Goal: Information Seeking & Learning: Learn about a topic

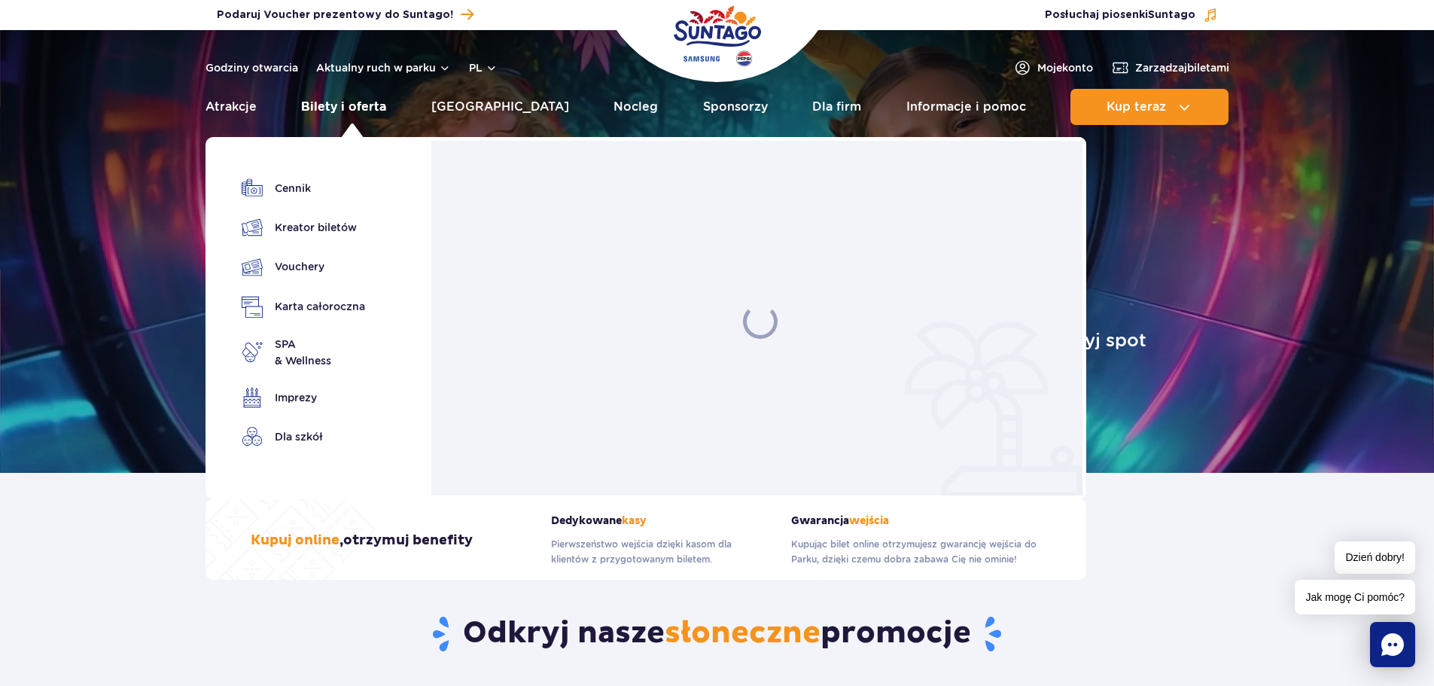
click at [354, 99] on link "Bilety i oferta" at bounding box center [343, 107] width 85 height 36
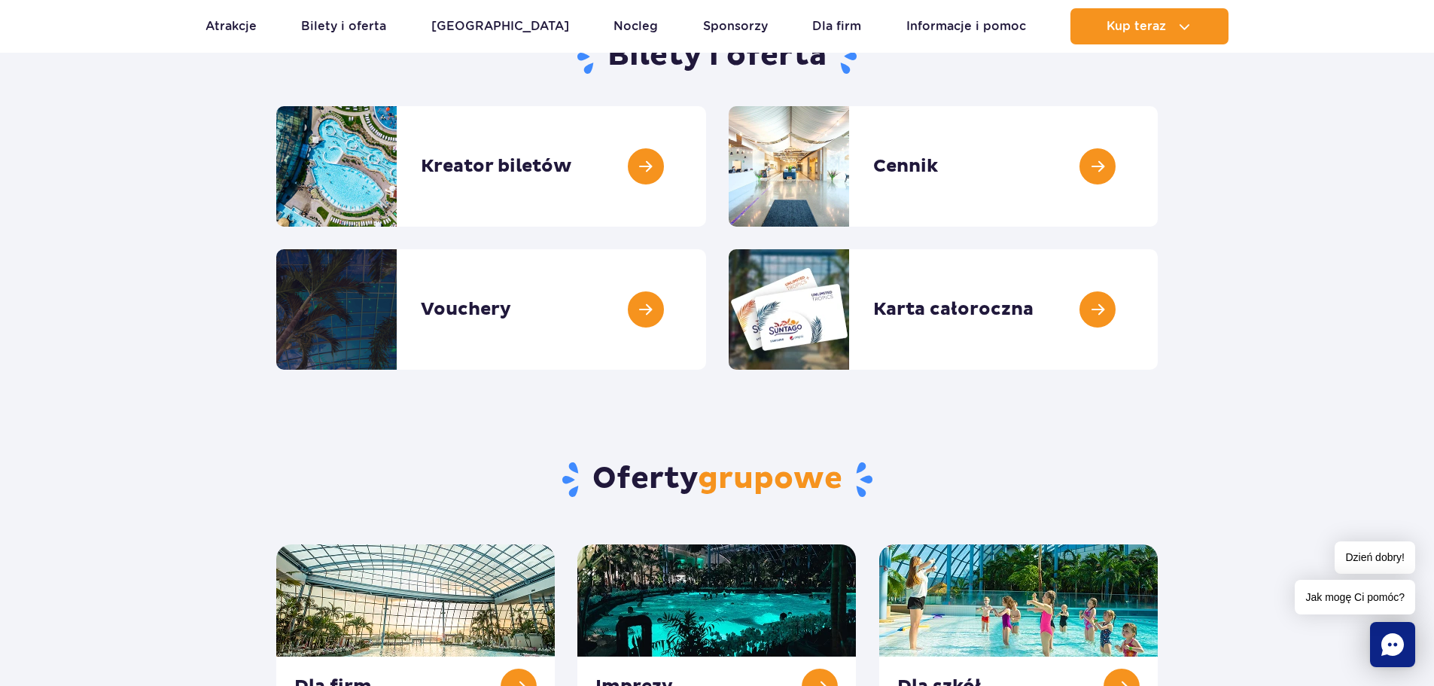
scroll to position [151, 0]
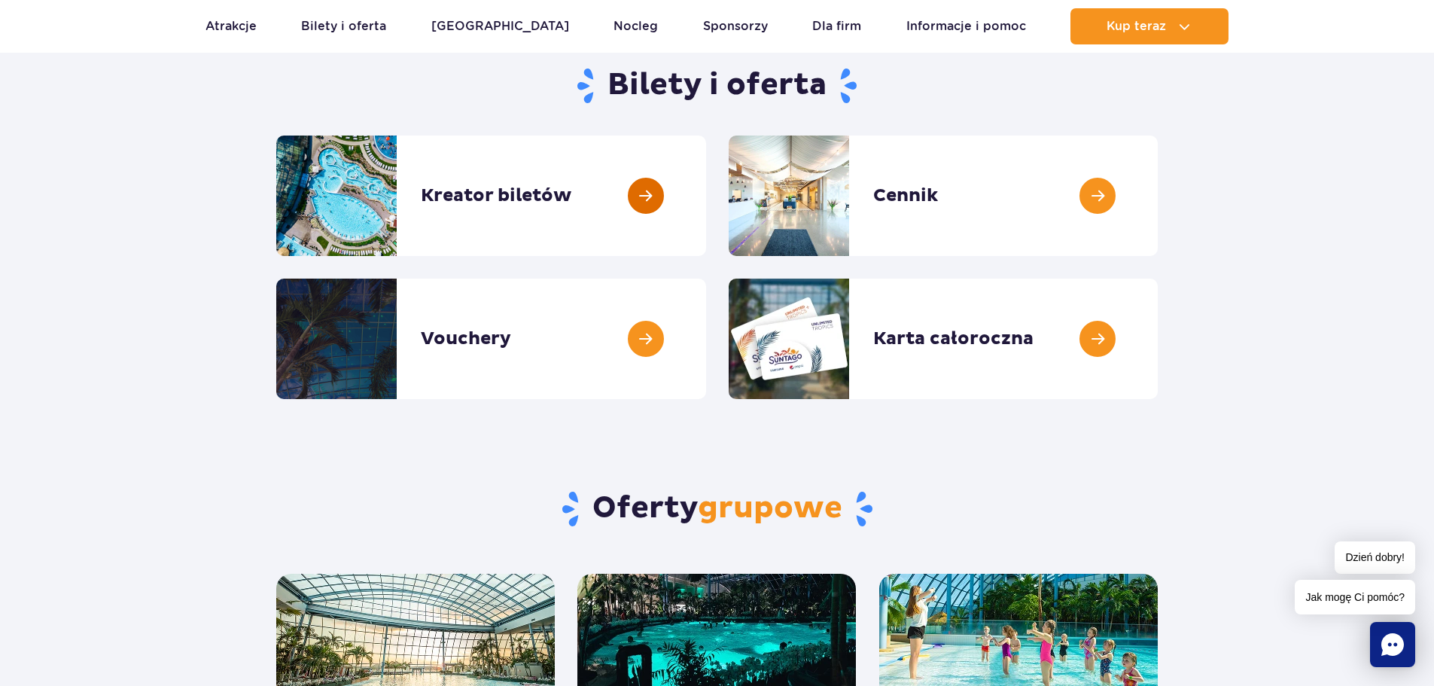
click at [706, 199] on link at bounding box center [706, 195] width 0 height 120
click at [1157, 191] on link at bounding box center [1157, 195] width 0 height 120
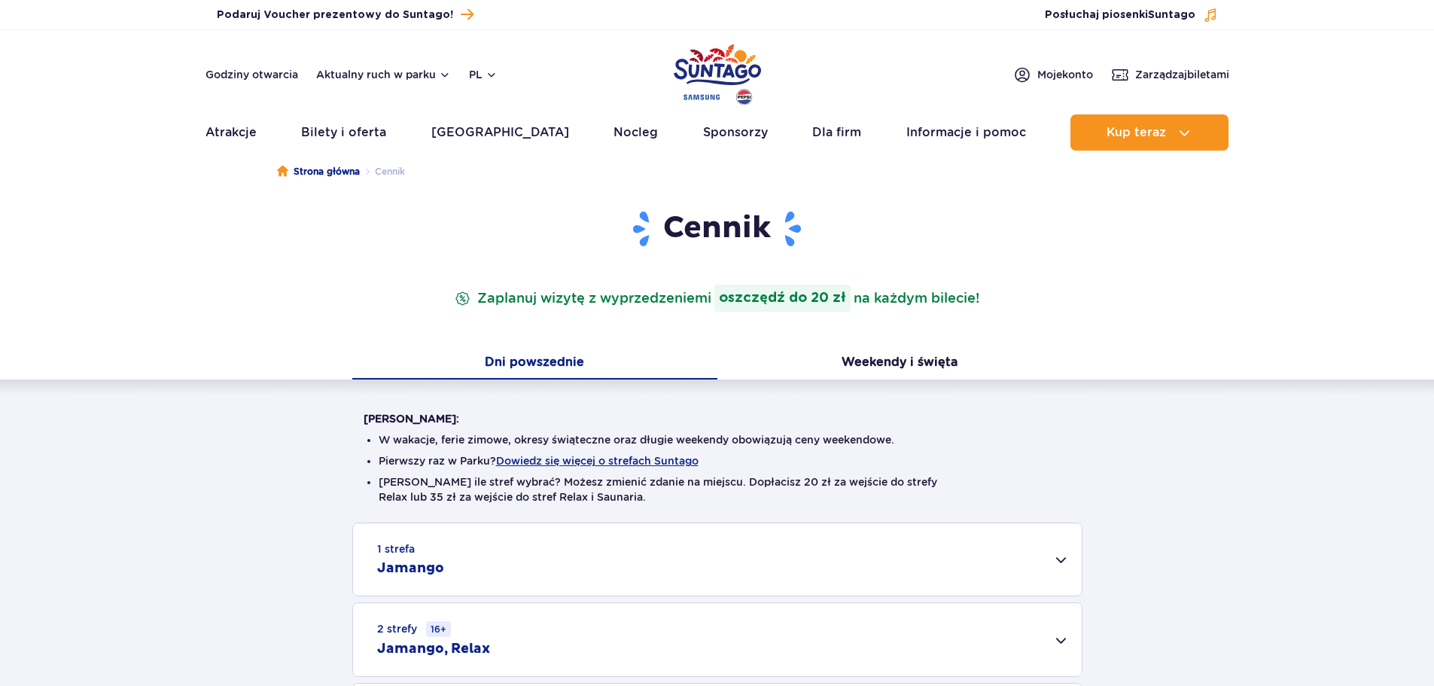
scroll to position [301, 0]
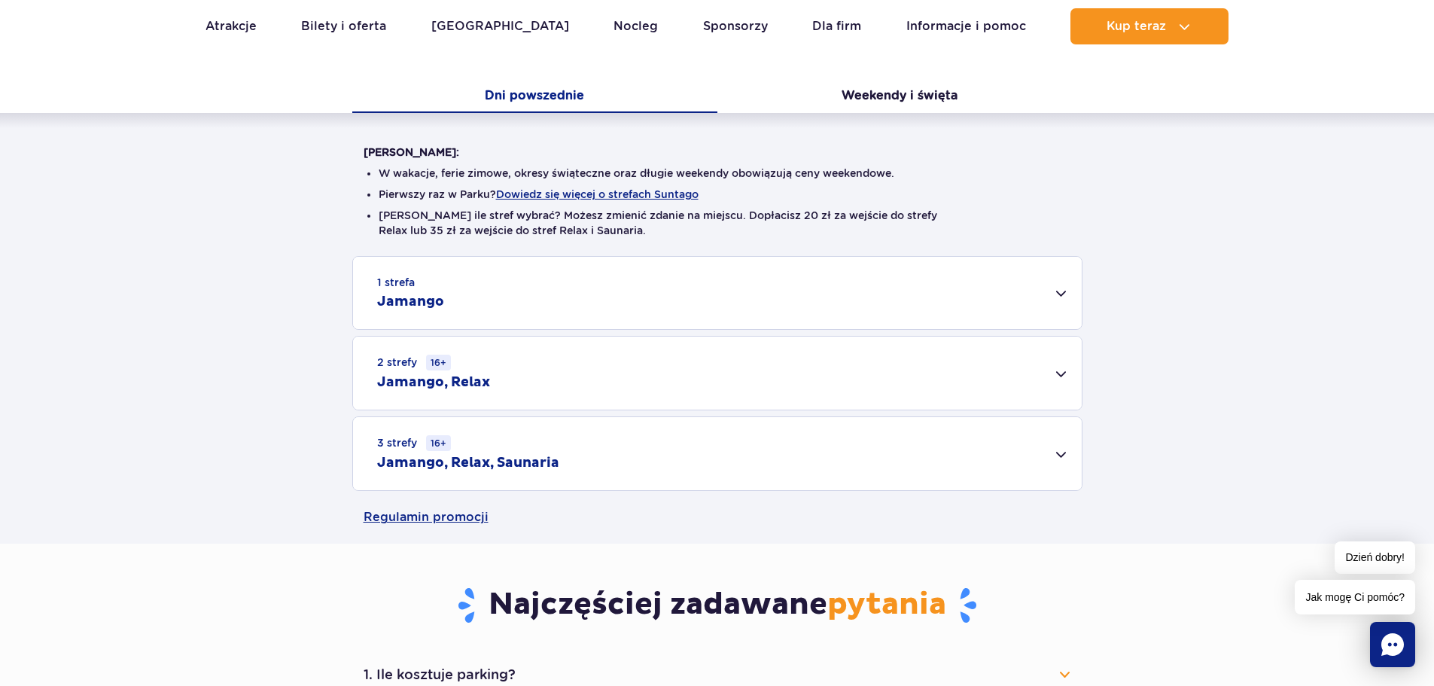
click at [1056, 366] on div "2 strefy 16+ Jamango, Relax" at bounding box center [717, 372] width 728 height 73
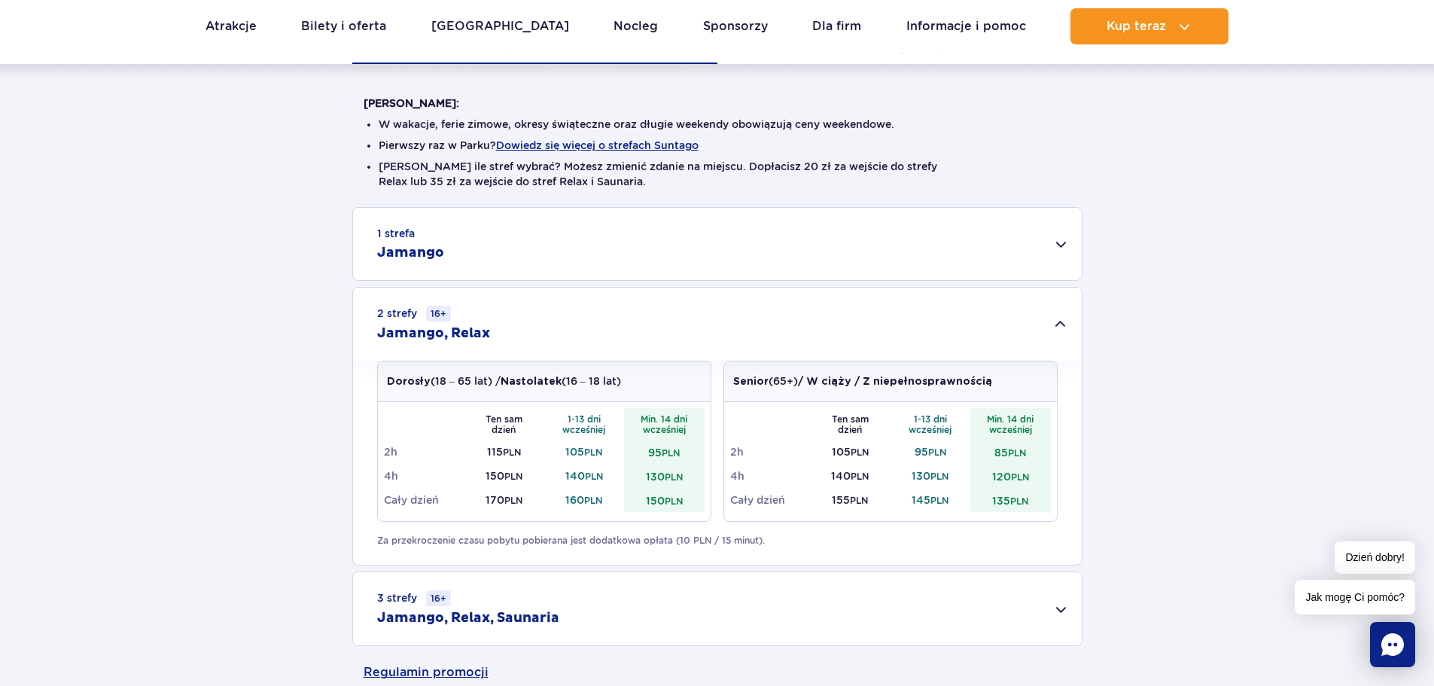
scroll to position [376, 0]
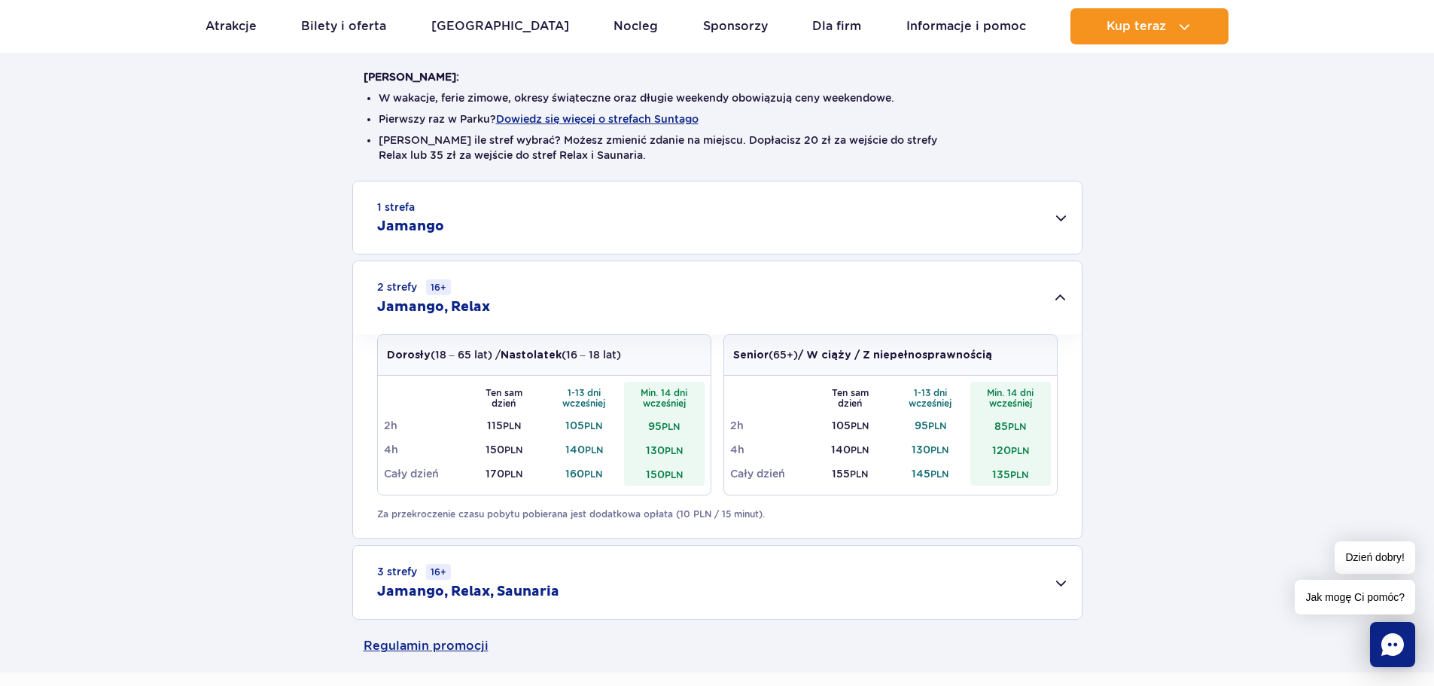
click at [452, 306] on h2 "Jamango, Relax" at bounding box center [433, 307] width 113 height 18
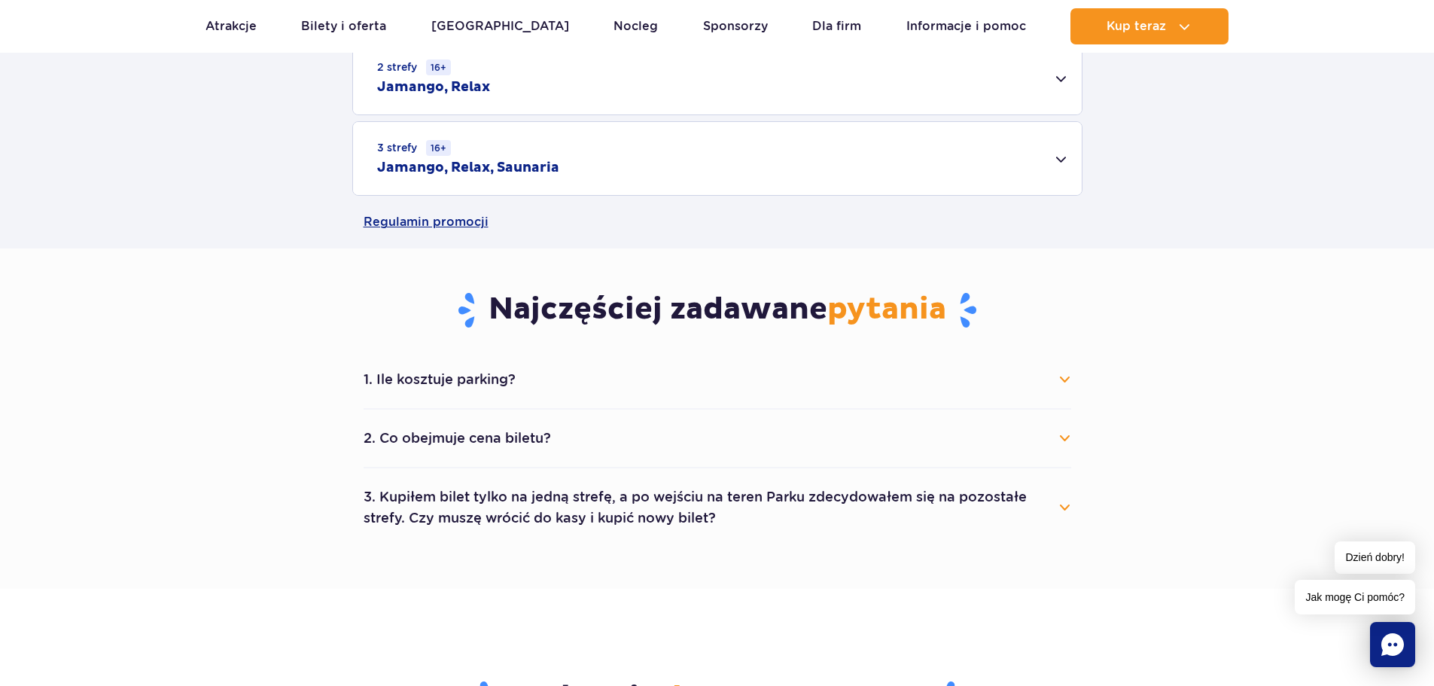
scroll to position [602, 0]
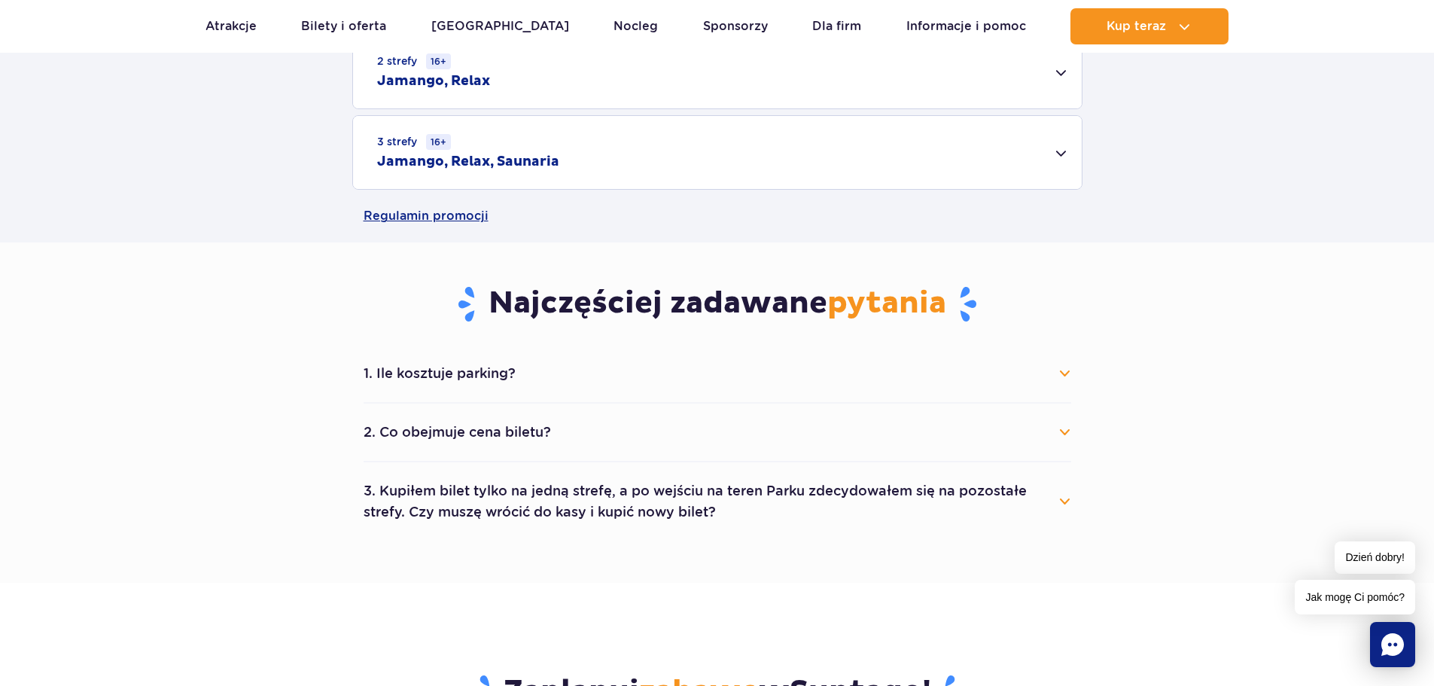
click at [1063, 438] on button "2. Co obejmuje cena biletu?" at bounding box center [716, 431] width 707 height 33
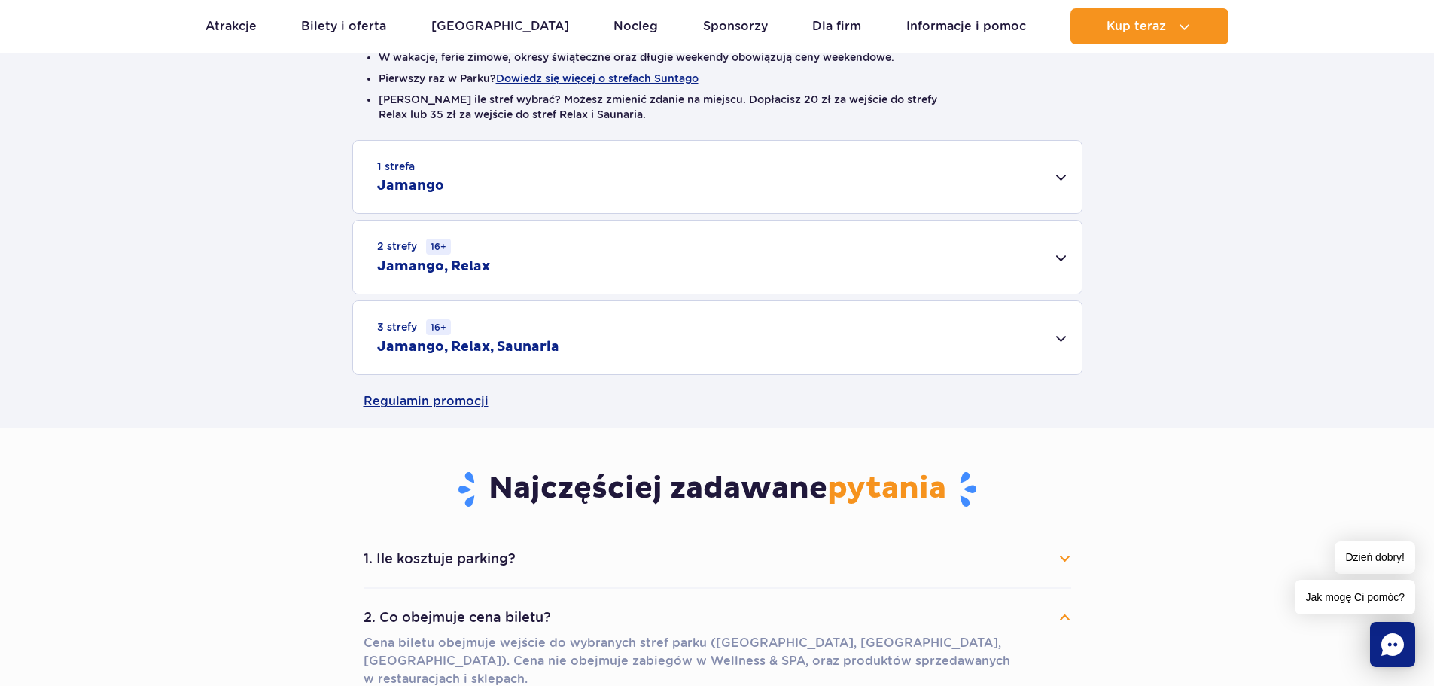
scroll to position [376, 0]
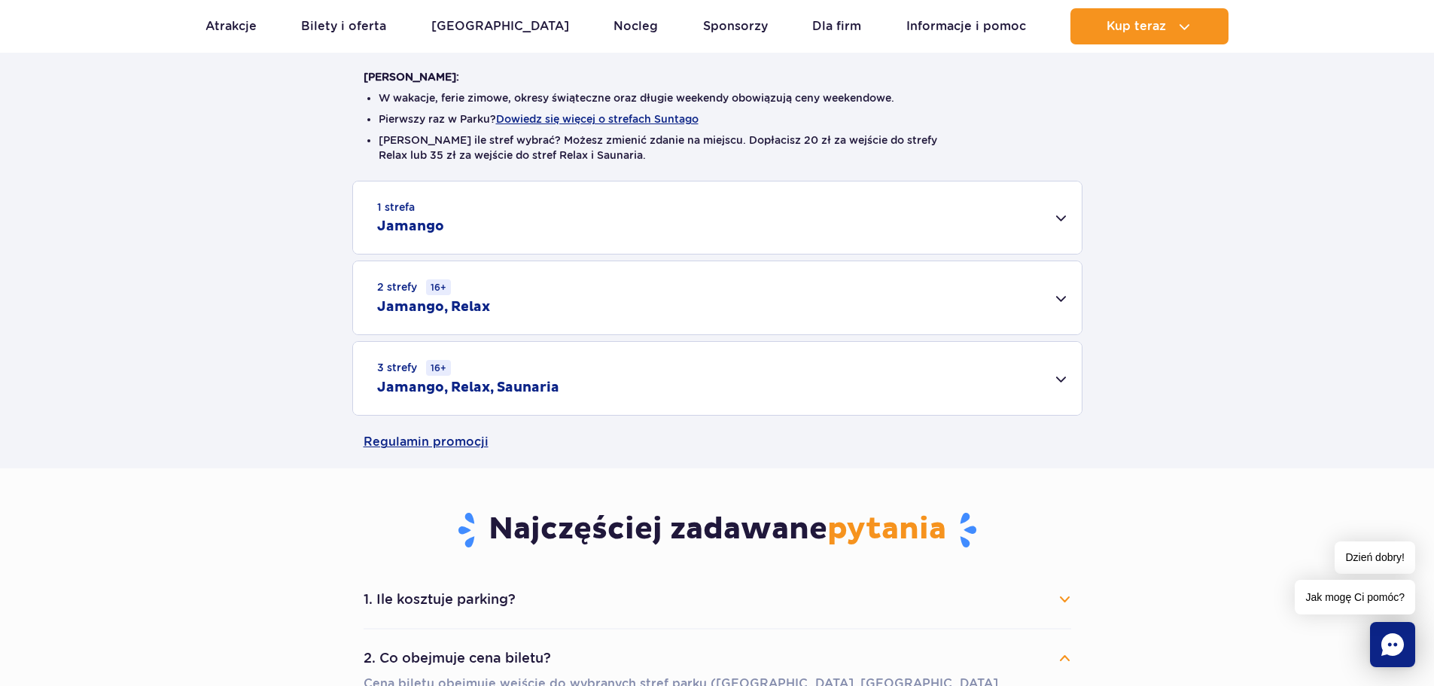
click at [1063, 292] on div "2 strefy 16+ Jamango, Relax" at bounding box center [717, 297] width 728 height 73
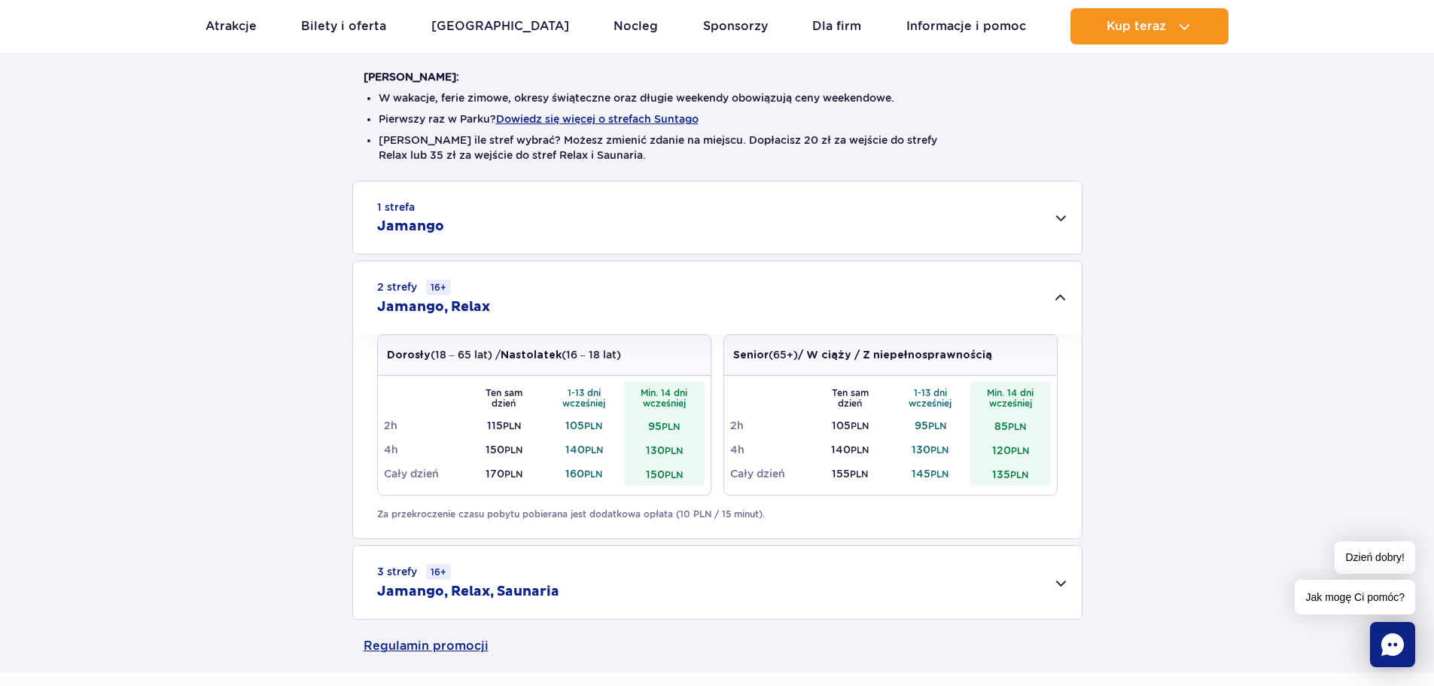
click at [1067, 213] on div "1 strefa Jamango" at bounding box center [717, 217] width 728 height 72
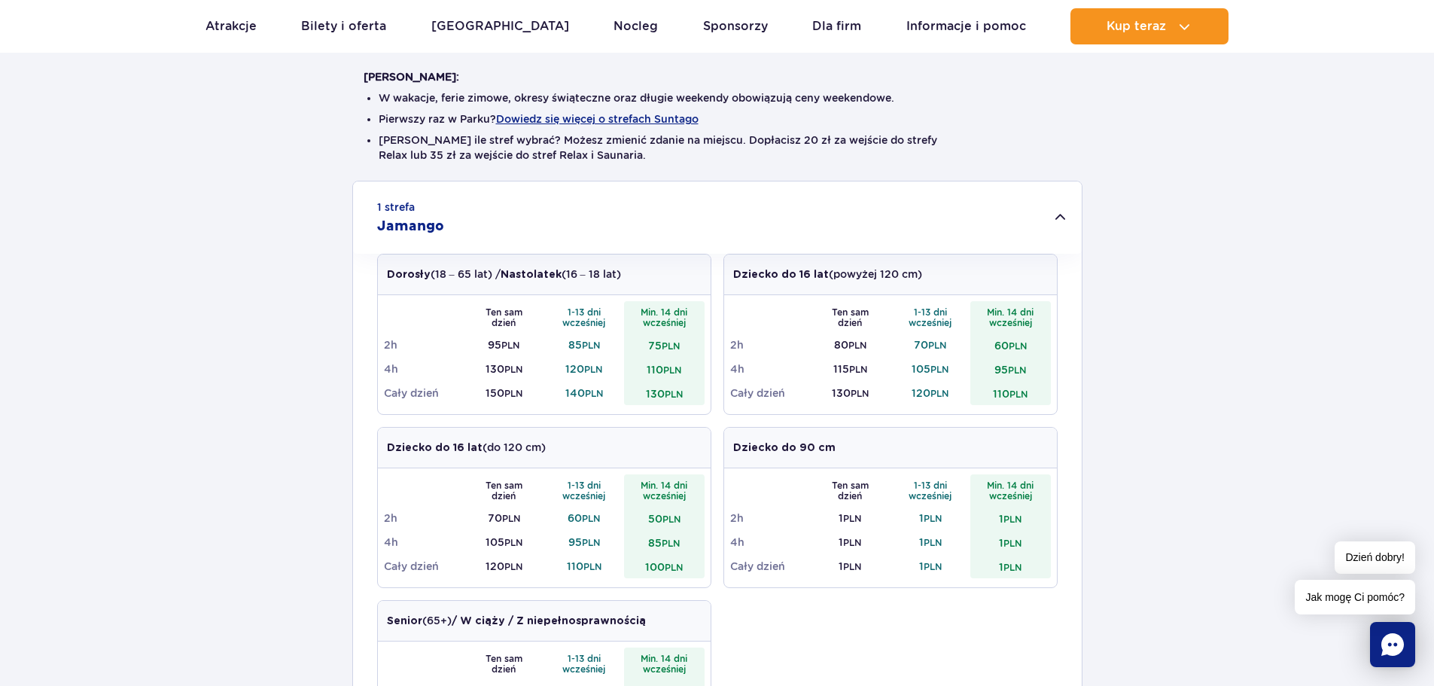
click at [1067, 213] on div "1 strefa Jamango" at bounding box center [717, 217] width 728 height 72
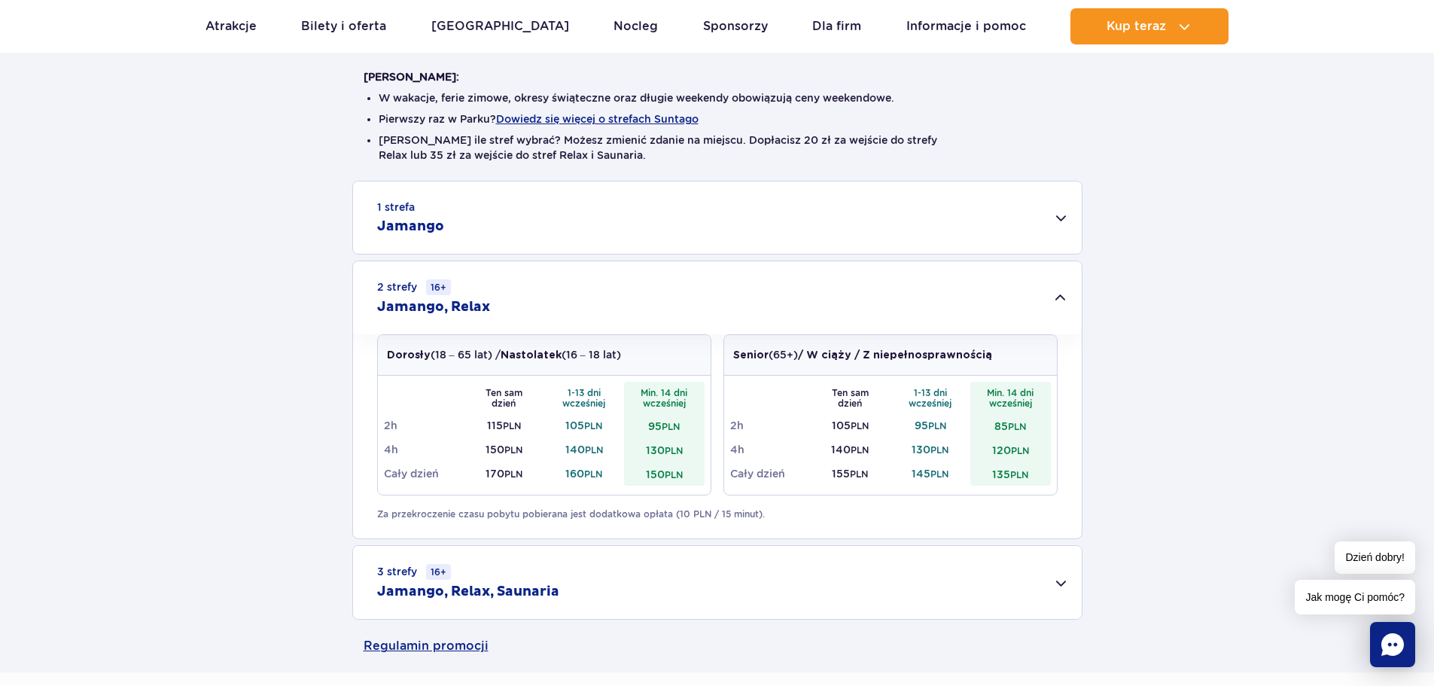
click at [1048, 573] on div "3 strefy 16+ Jamango, Relax, Saunaria" at bounding box center [717, 582] width 728 height 73
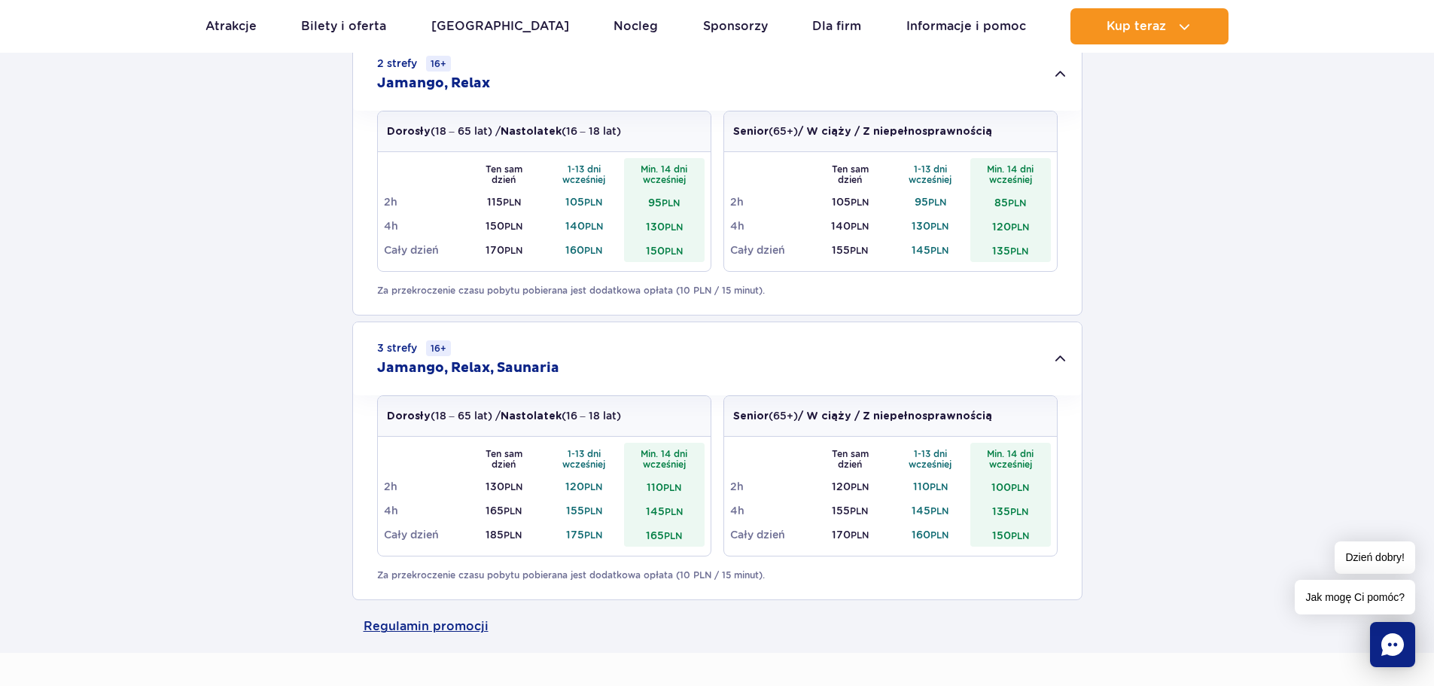
scroll to position [602, 0]
click at [629, 200] on td "95 PLN" at bounding box center [664, 199] width 81 height 24
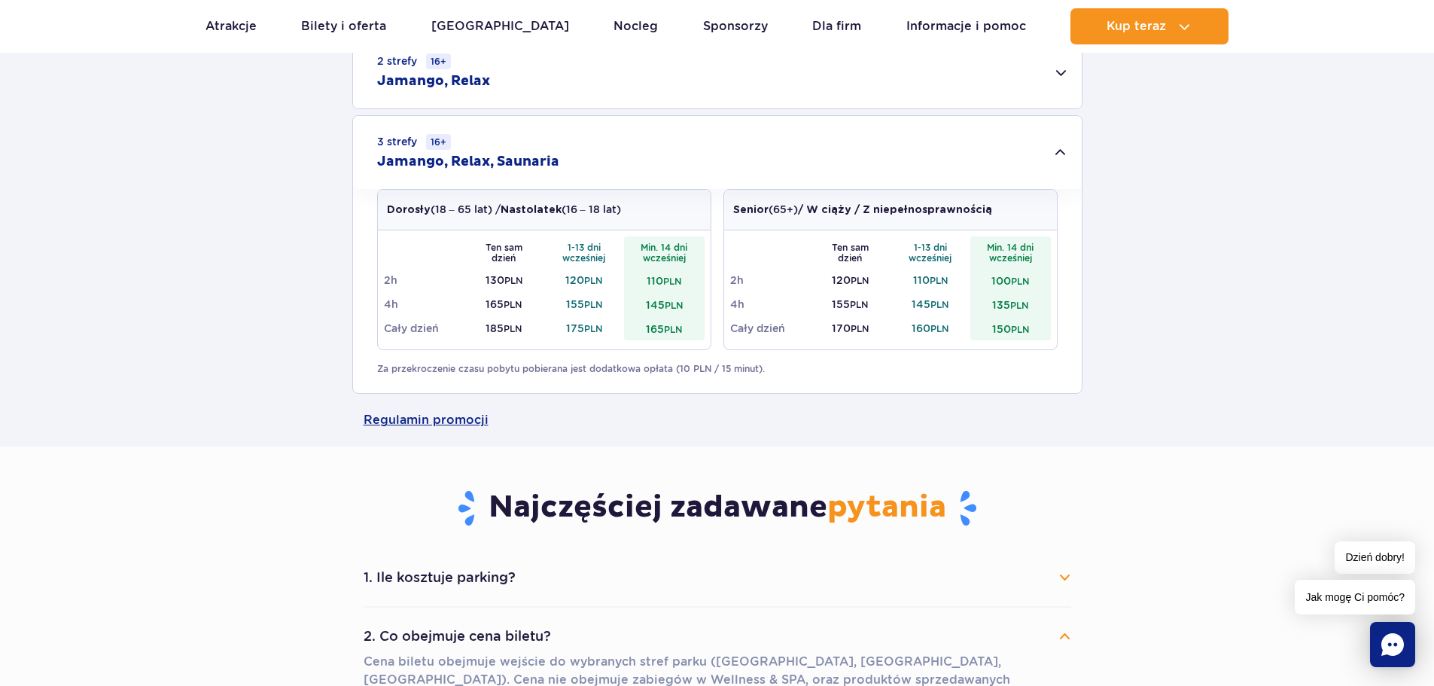
click at [512, 56] on div "2 strefy 16+ Jamango, Relax" at bounding box center [717, 71] width 728 height 73
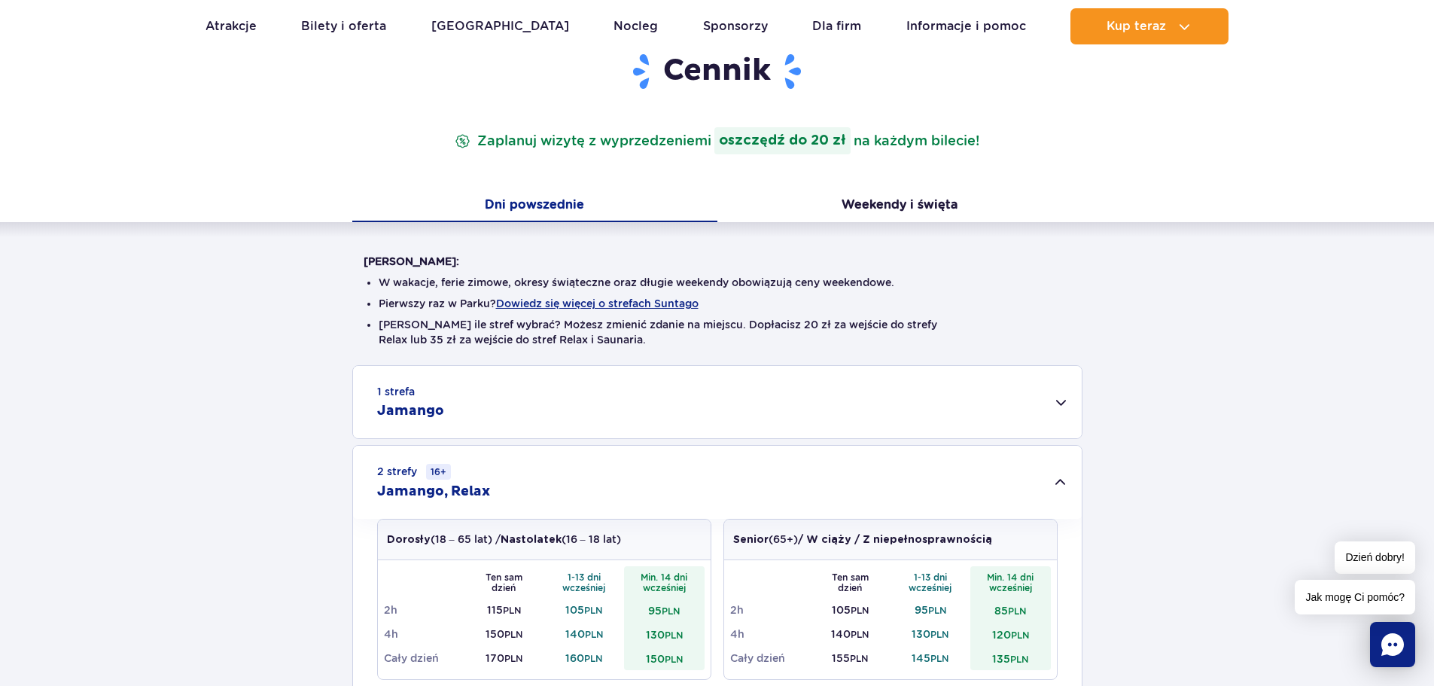
scroll to position [0, 0]
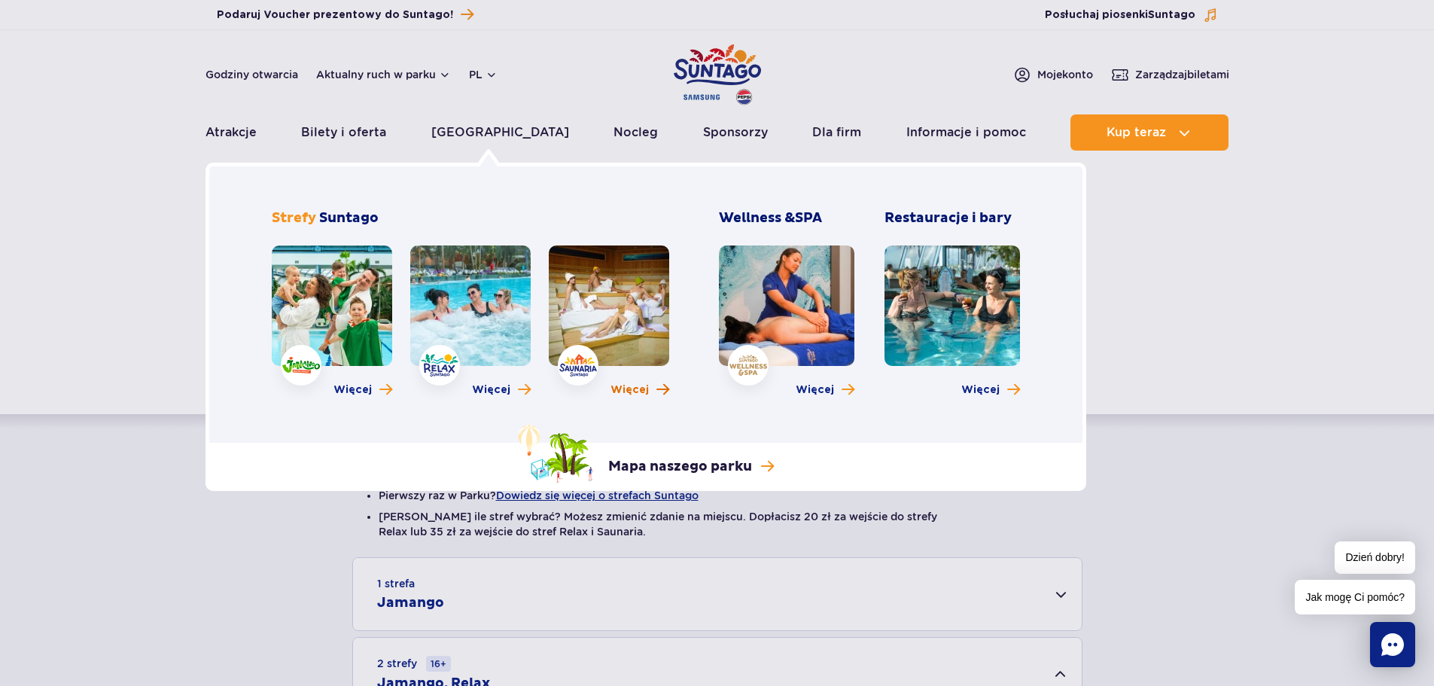
click at [628, 389] on span "Więcej" at bounding box center [629, 389] width 38 height 15
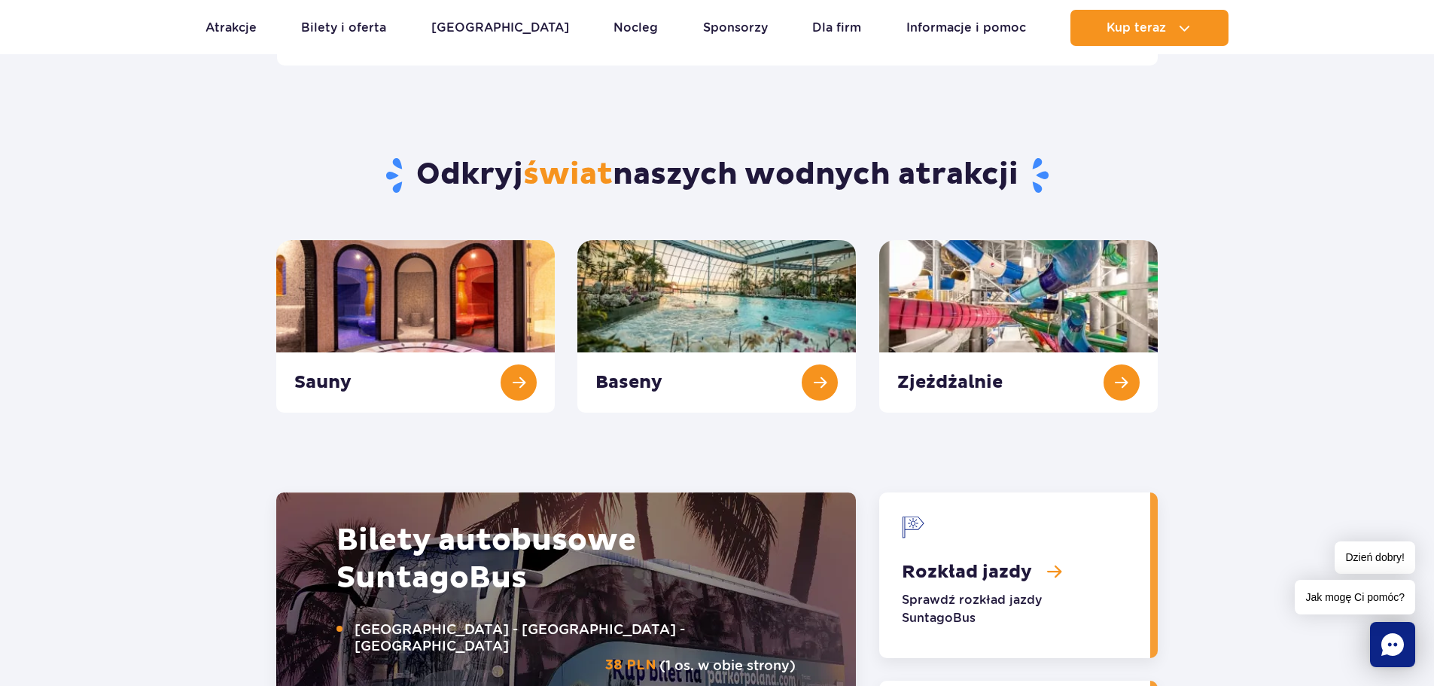
scroll to position [1368, 0]
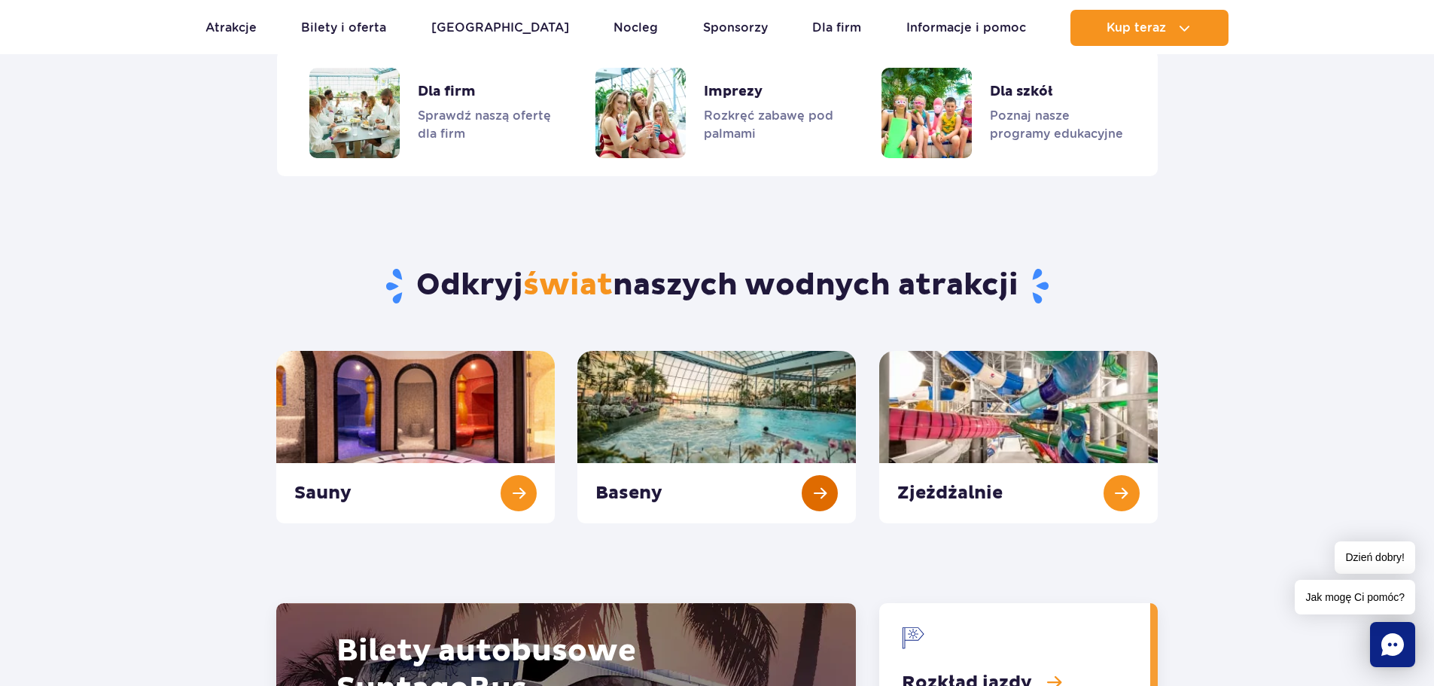
click at [829, 496] on link "Baseny" at bounding box center [716, 437] width 278 height 172
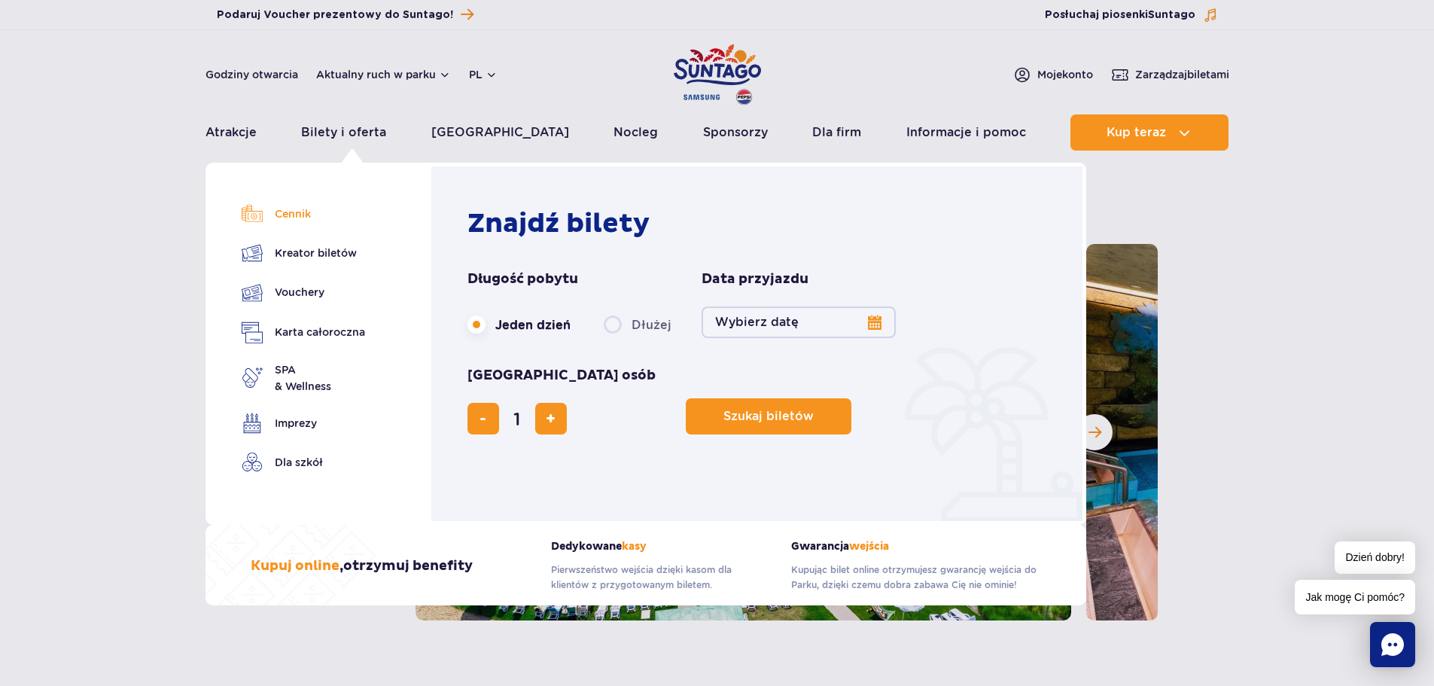
click at [304, 216] on link "Cennik" at bounding box center [303, 213] width 123 height 21
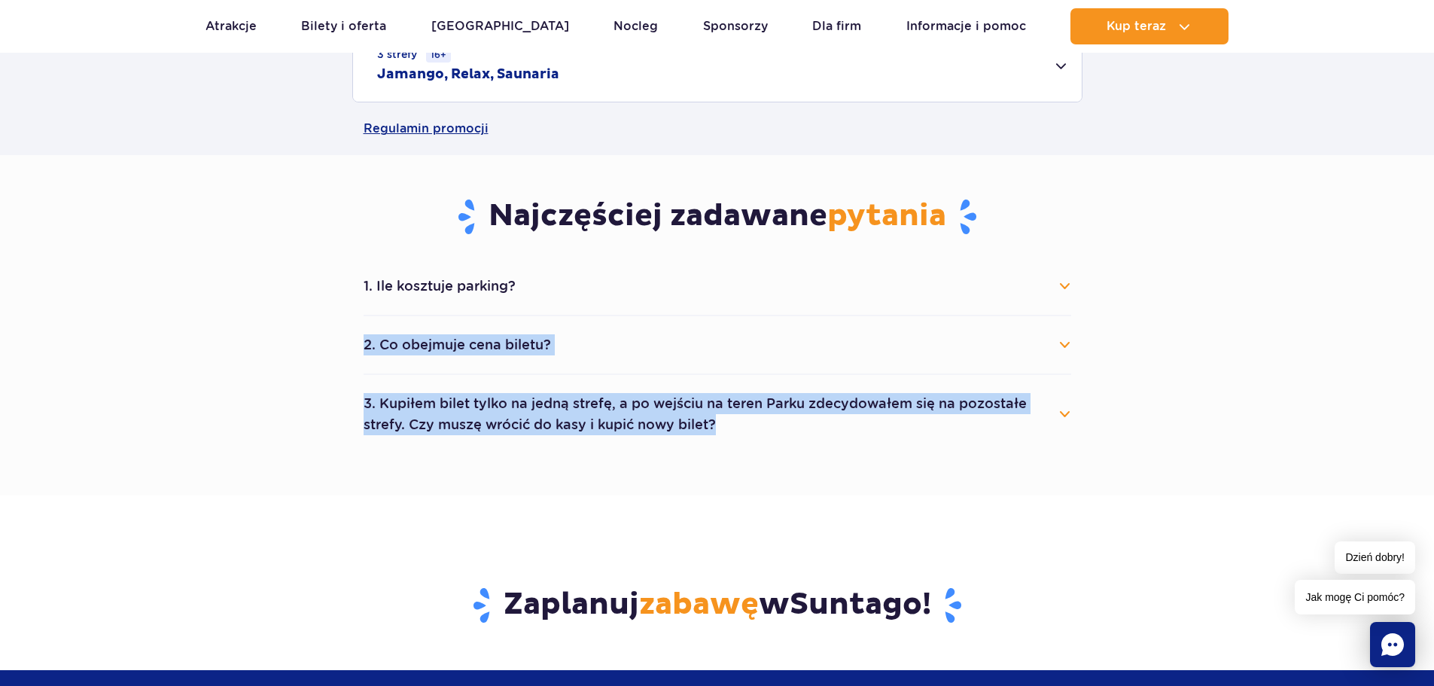
click at [1043, 308] on div "Najczęściej zadawane pytania 1. Ile kosztuje parking? Parking kosztuje 25 zł za…" at bounding box center [717, 304] width 730 height 298
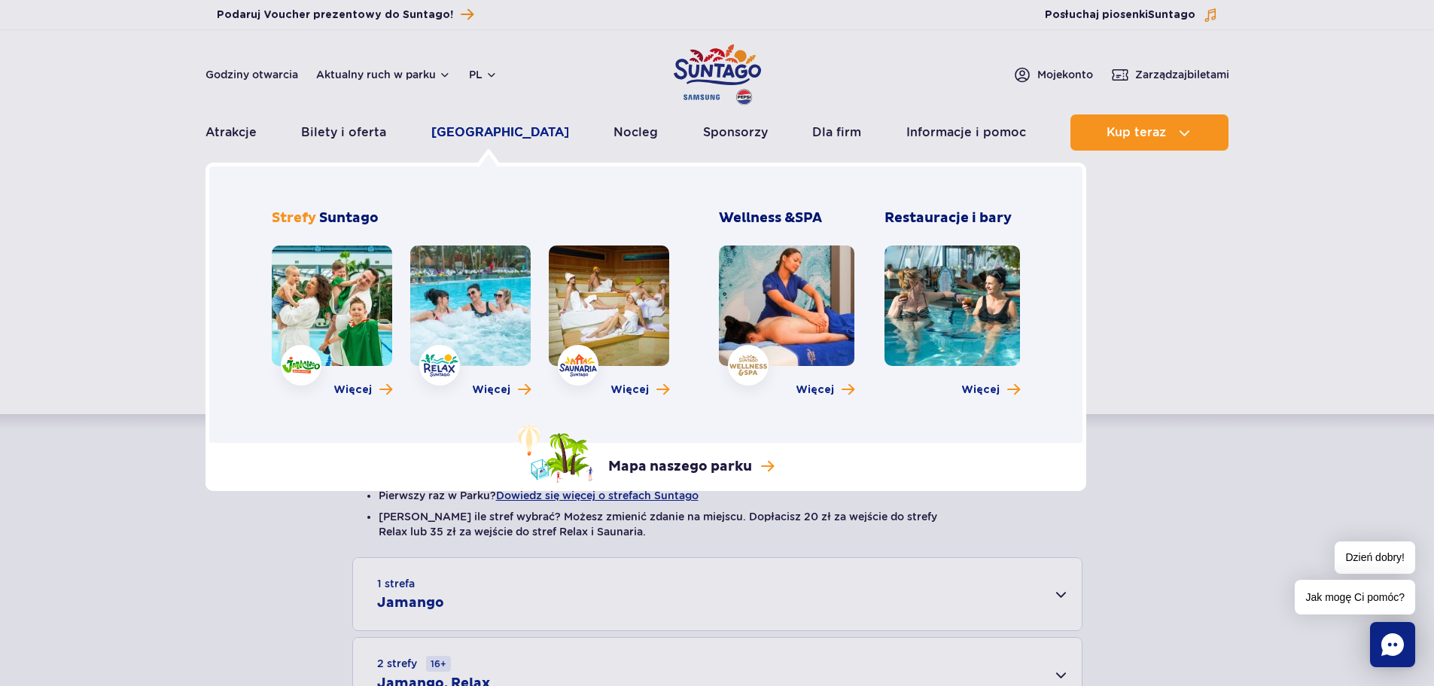
click at [456, 133] on link "[GEOGRAPHIC_DATA]" at bounding box center [500, 132] width 138 height 36
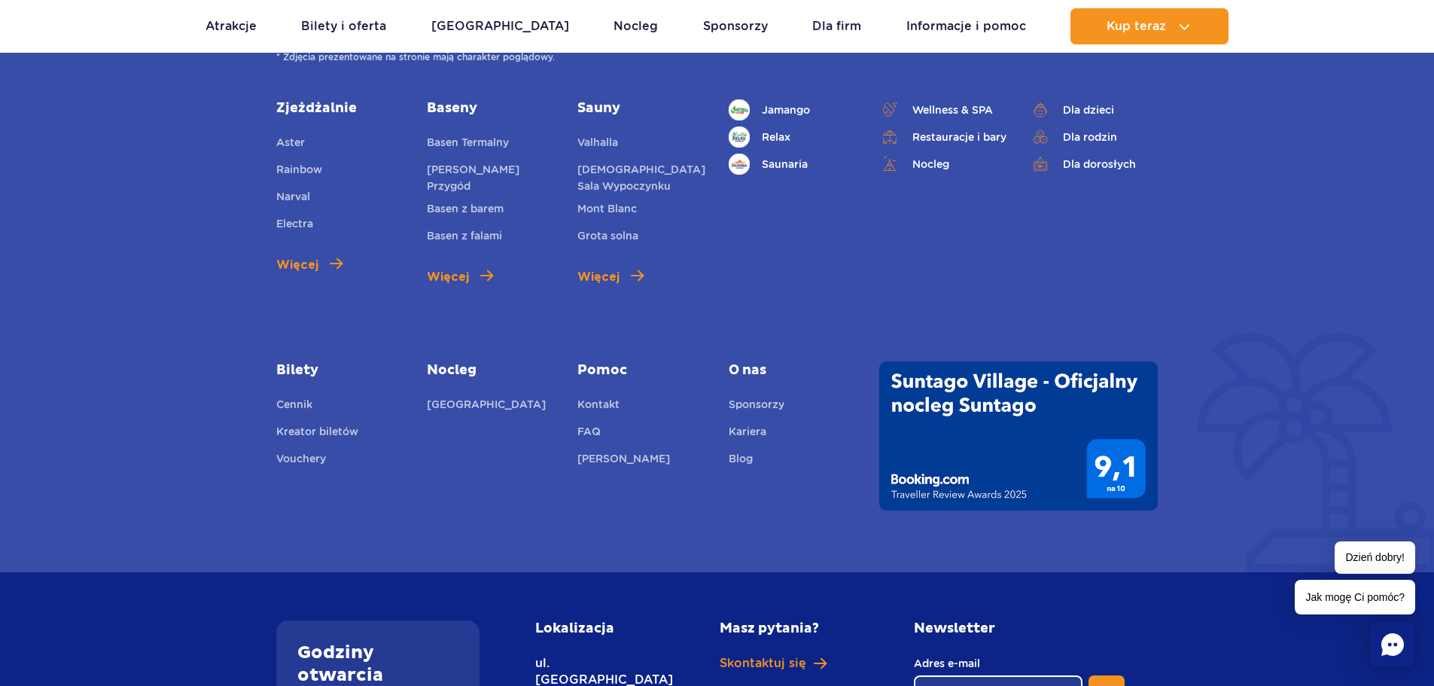
scroll to position [903, 0]
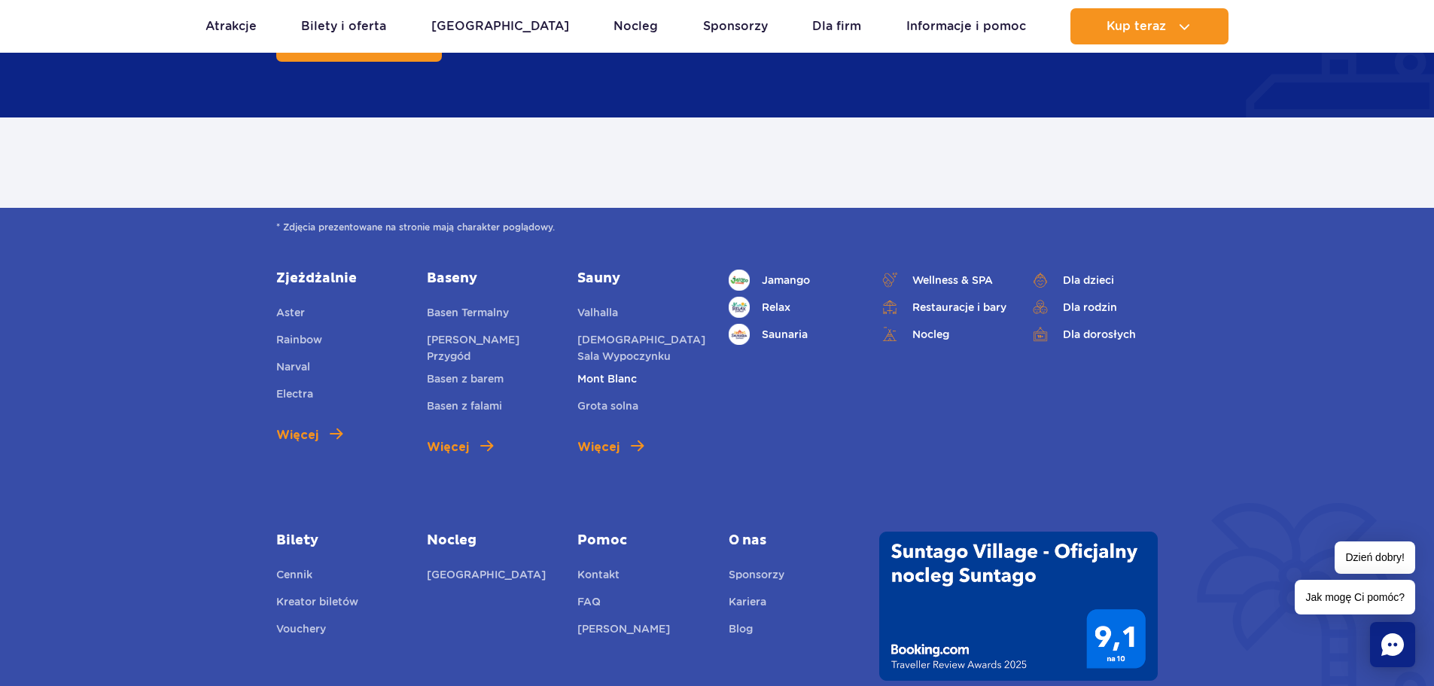
click at [605, 374] on span "Mont Blanc" at bounding box center [606, 379] width 59 height 12
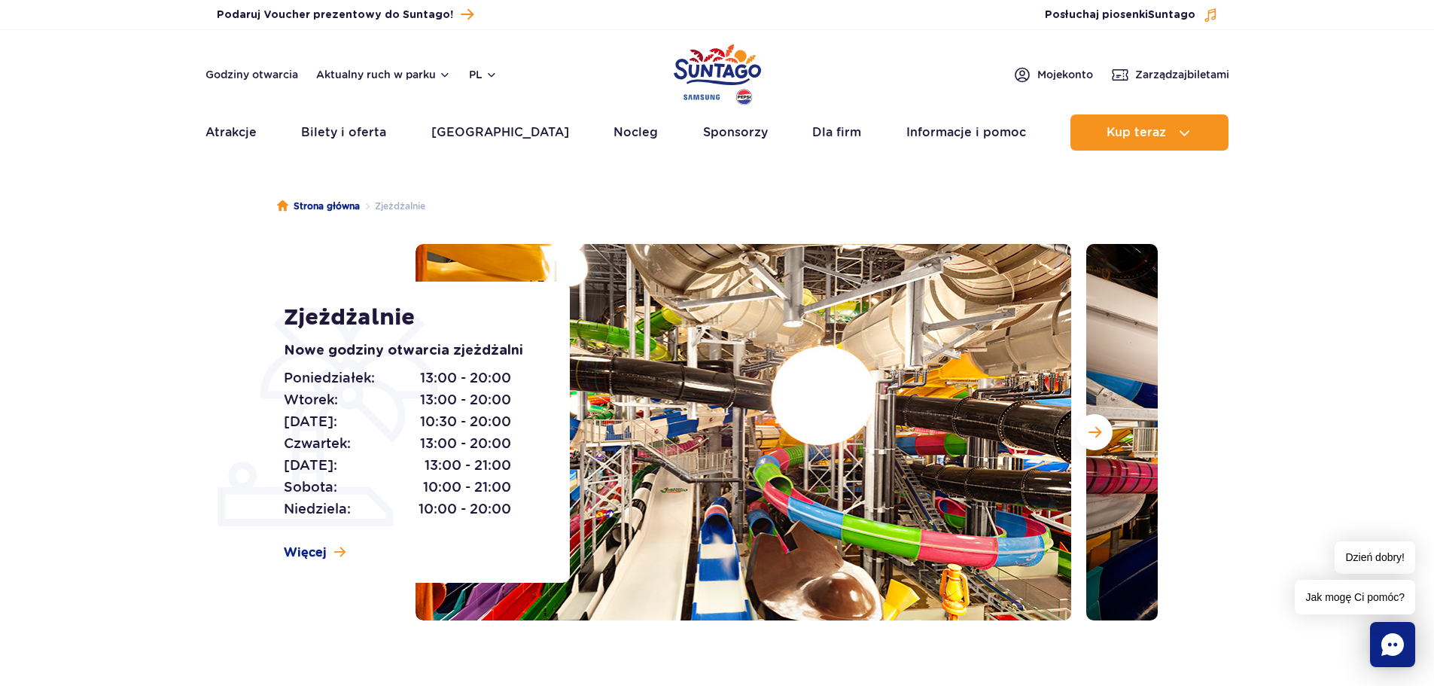
click at [692, 58] on img "Park of Poland" at bounding box center [717, 74] width 87 height 69
